Goal: Submit feedback/report problem

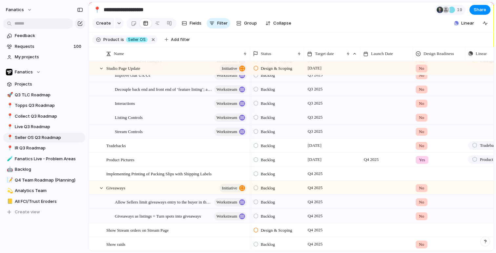
scroll to position [482, 0]
